Goal: Find specific page/section: Find specific page/section

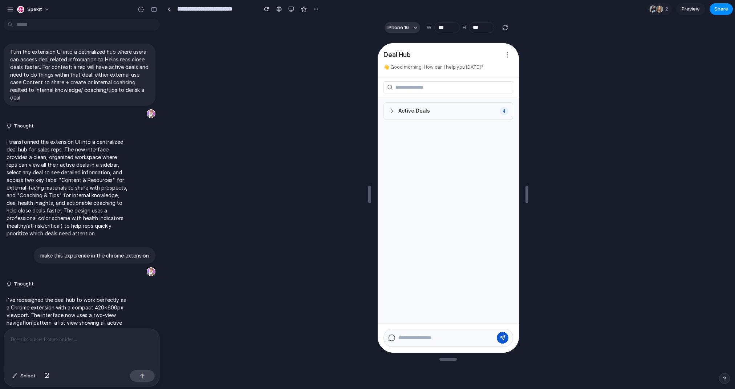
scroll to position [1547, 0]
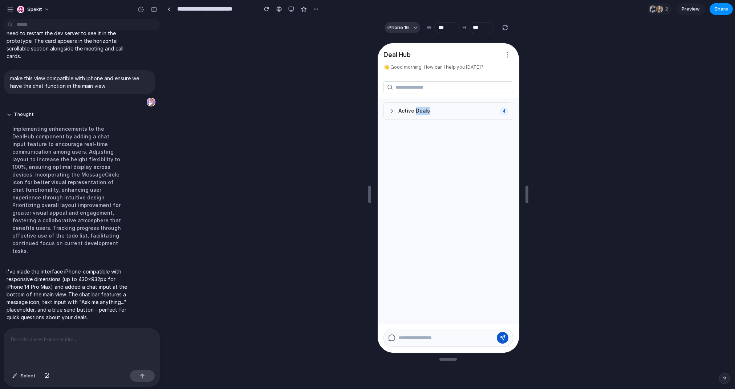
click at [420, 108] on span "Active Deals" at bounding box center [414, 110] width 32 height 8
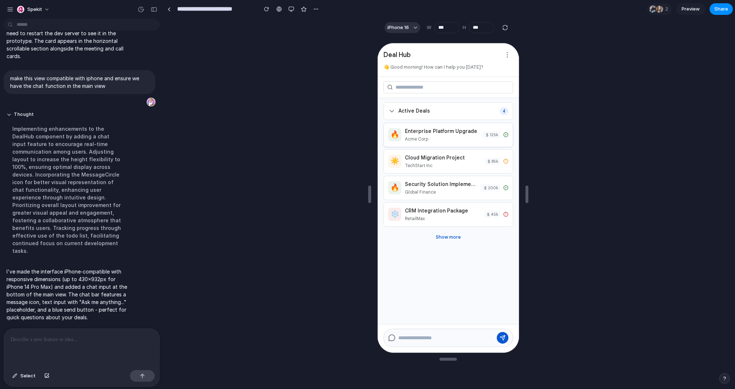
click at [439, 133] on div "Enterprise Platform Upgrade" at bounding box center [441, 131] width 74 height 8
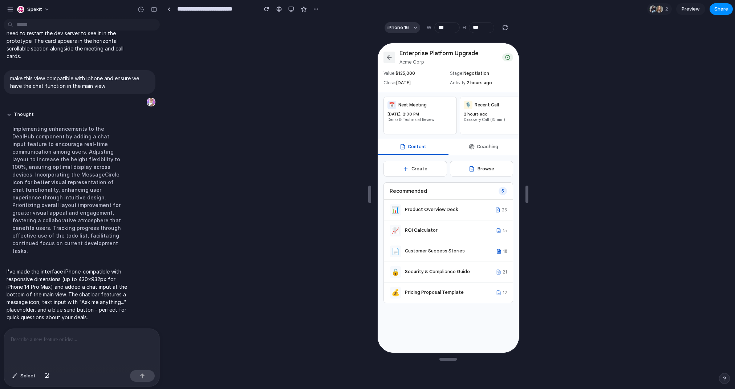
click at [388, 53] on icon at bounding box center [388, 56] width 7 height 7
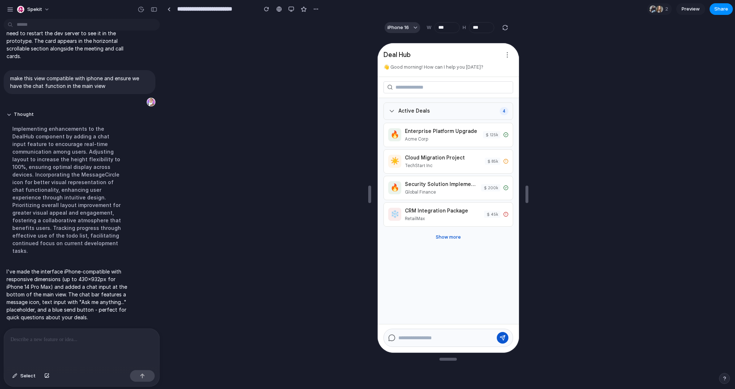
click at [392, 103] on div "Active Deals 4" at bounding box center [448, 110] width 130 height 17
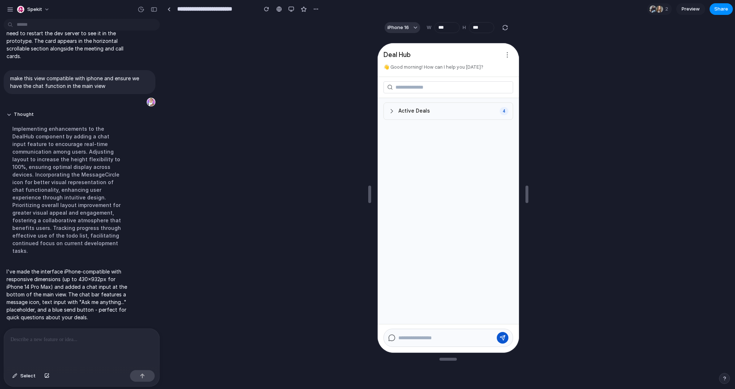
click at [392, 104] on div "Active Deals 4" at bounding box center [448, 110] width 130 height 17
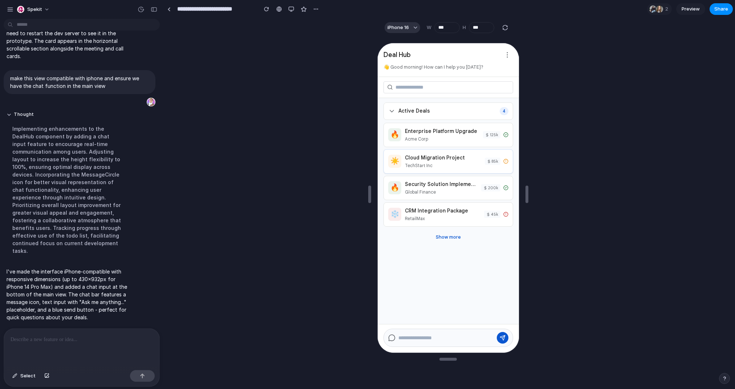
click at [442, 164] on div "TechStart Inc" at bounding box center [442, 165] width 76 height 7
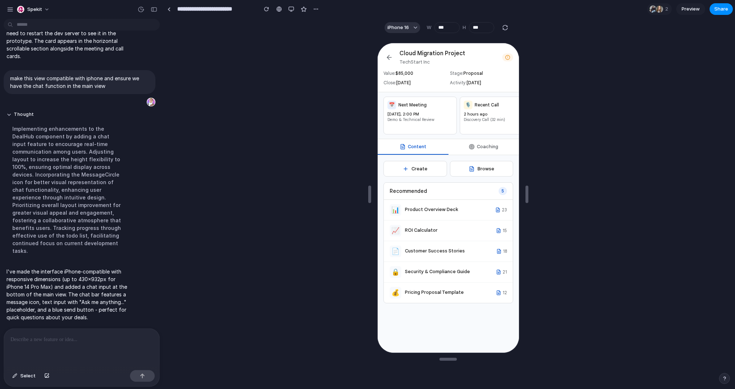
click at [475, 153] on button "Coaching" at bounding box center [483, 146] width 71 height 16
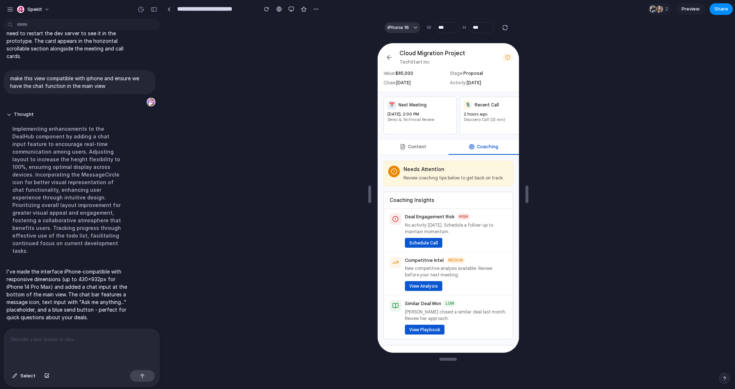
click at [428, 152] on button "Content" at bounding box center [412, 146] width 71 height 16
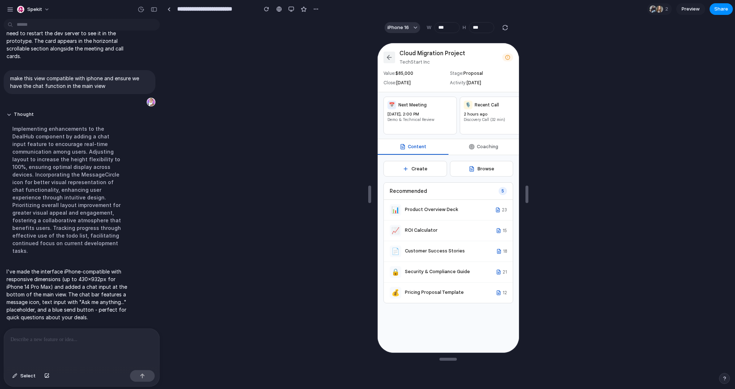
click at [391, 55] on icon at bounding box center [388, 56] width 7 height 7
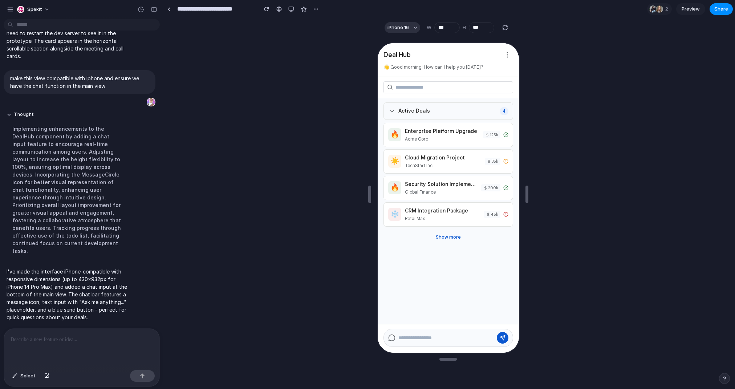
click at [404, 113] on span "Active Deals" at bounding box center [414, 110] width 32 height 8
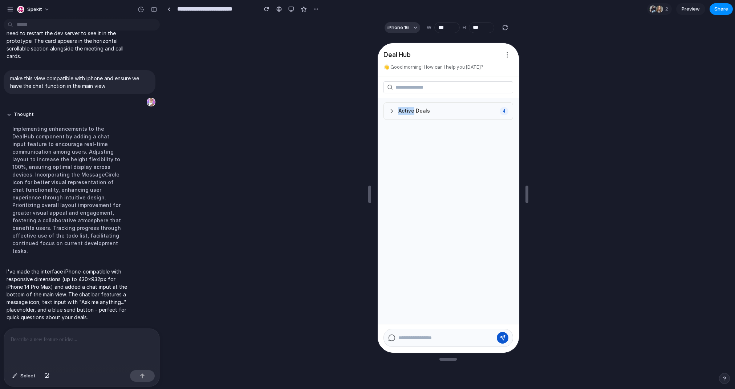
click at [404, 113] on span "Active Deals" at bounding box center [414, 110] width 32 height 8
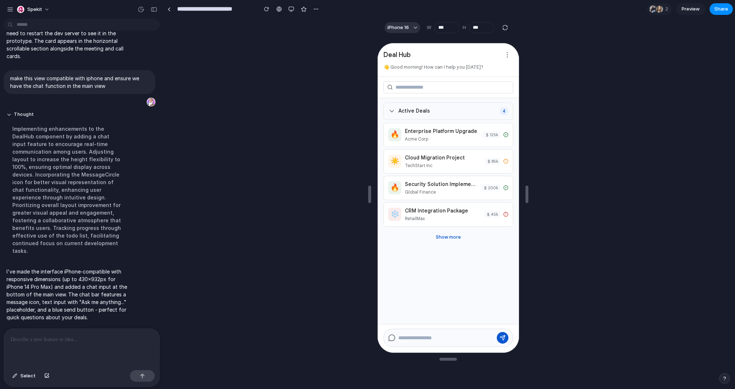
drag, startPoint x: 415, startPoint y: 112, endPoint x: 557, endPoint y: 267, distance: 211.2
click at [415, 111] on span "Active Deals" at bounding box center [414, 110] width 32 height 8
